Goal: Information Seeking & Learning: Learn about a topic

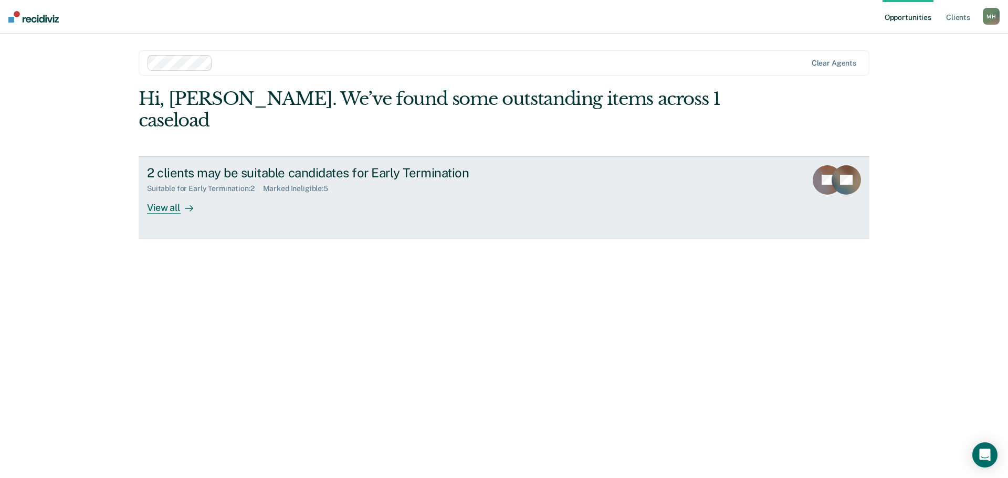
click at [181, 202] on div at bounding box center [187, 208] width 13 height 12
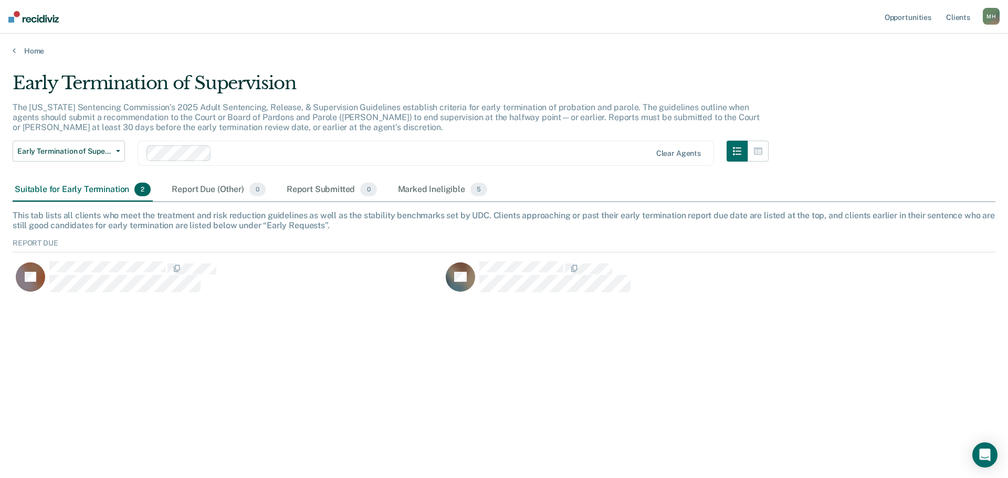
scroll to position [56, 975]
click at [52, 393] on div "Early Termination of Supervision The [US_STATE] Sentencing Commission’s 2025 Ad…" at bounding box center [504, 235] width 982 height 327
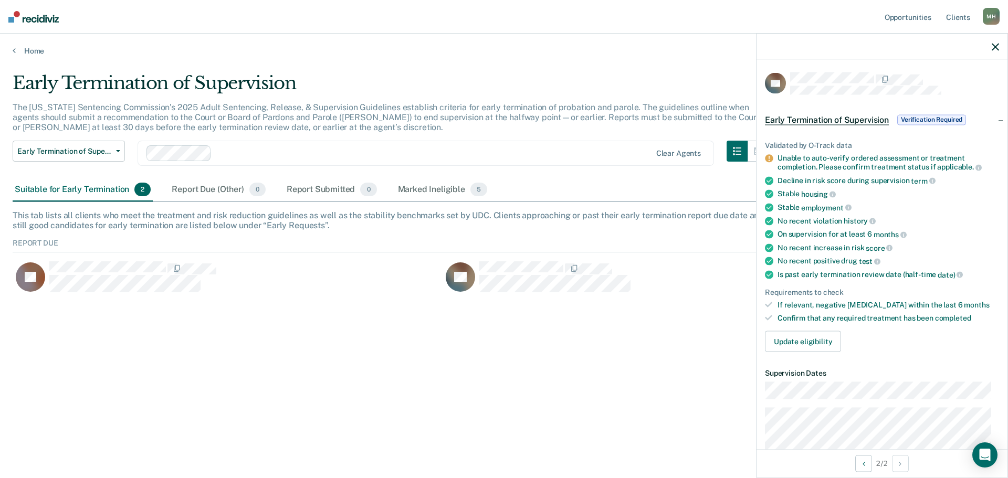
click at [279, 386] on div "Early Termination of Supervision The [US_STATE] Sentencing Commission’s 2025 Ad…" at bounding box center [504, 235] width 982 height 327
click at [460, 193] on div "Marked Ineligible 5" at bounding box center [443, 189] width 94 height 23
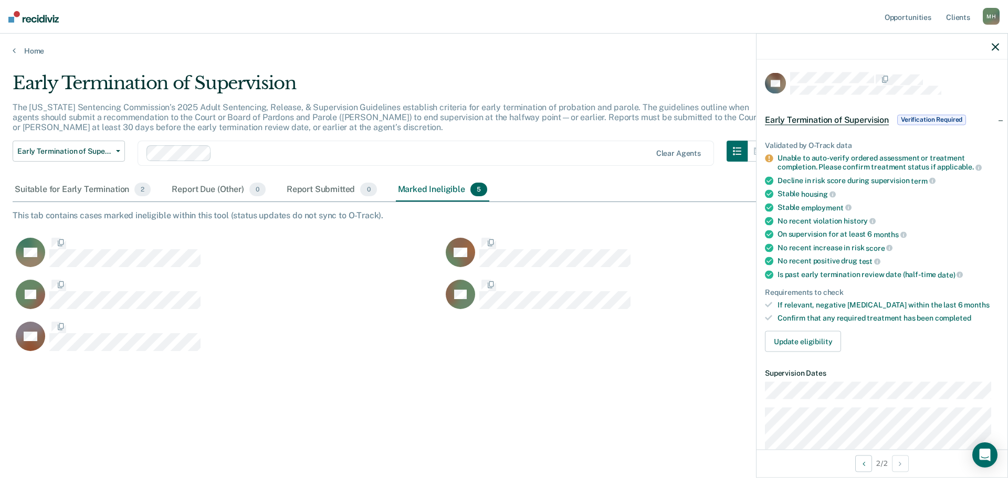
scroll to position [319, 975]
click at [708, 357] on div "KB" at bounding box center [443, 342] width 860 height 42
click at [996, 48] on icon "button" at bounding box center [994, 46] width 7 height 7
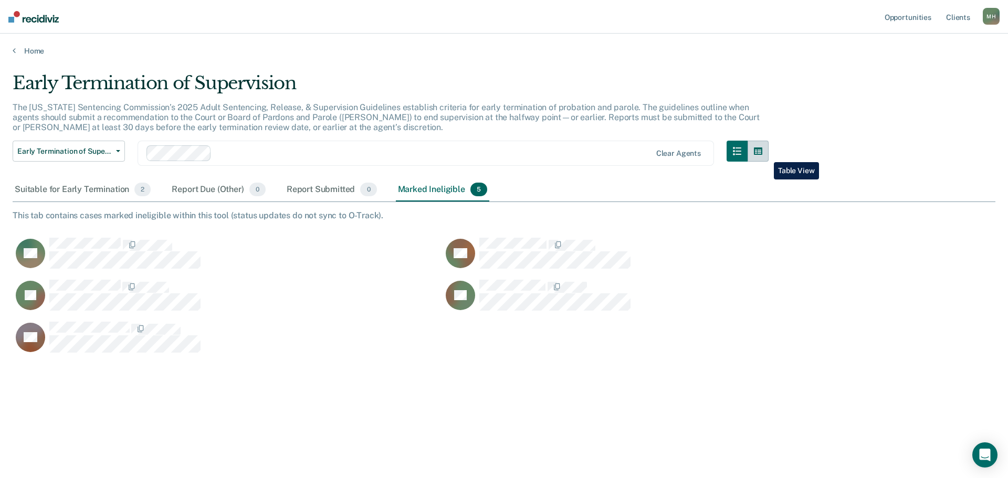
click at [766, 154] on button "button" at bounding box center [757, 151] width 21 height 21
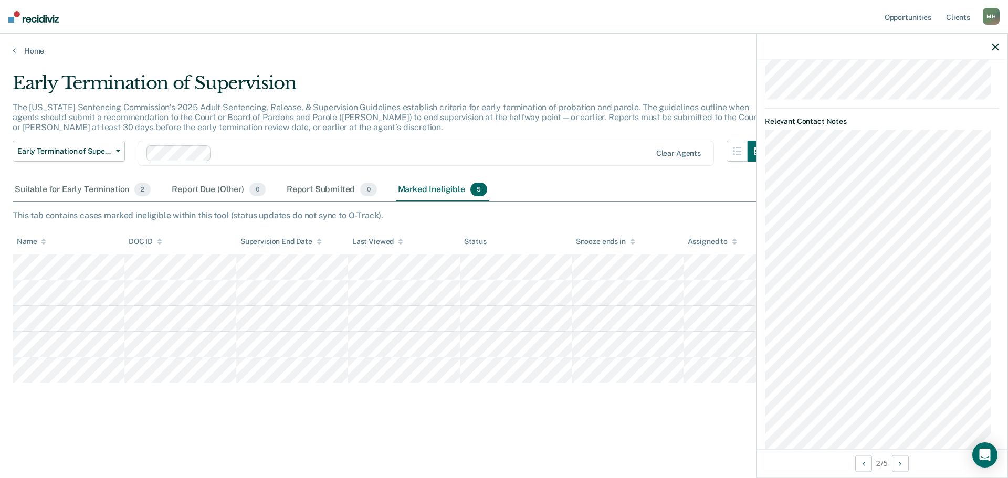
scroll to position [686, 0]
click at [646, 440] on main "Early Termination of Supervision The [US_STATE] Sentencing Commission’s 2025 Ad…" at bounding box center [504, 265] width 1008 height 419
click at [993, 45] on icon "button" at bounding box center [994, 46] width 7 height 7
